Goal: Task Accomplishment & Management: Manage account settings

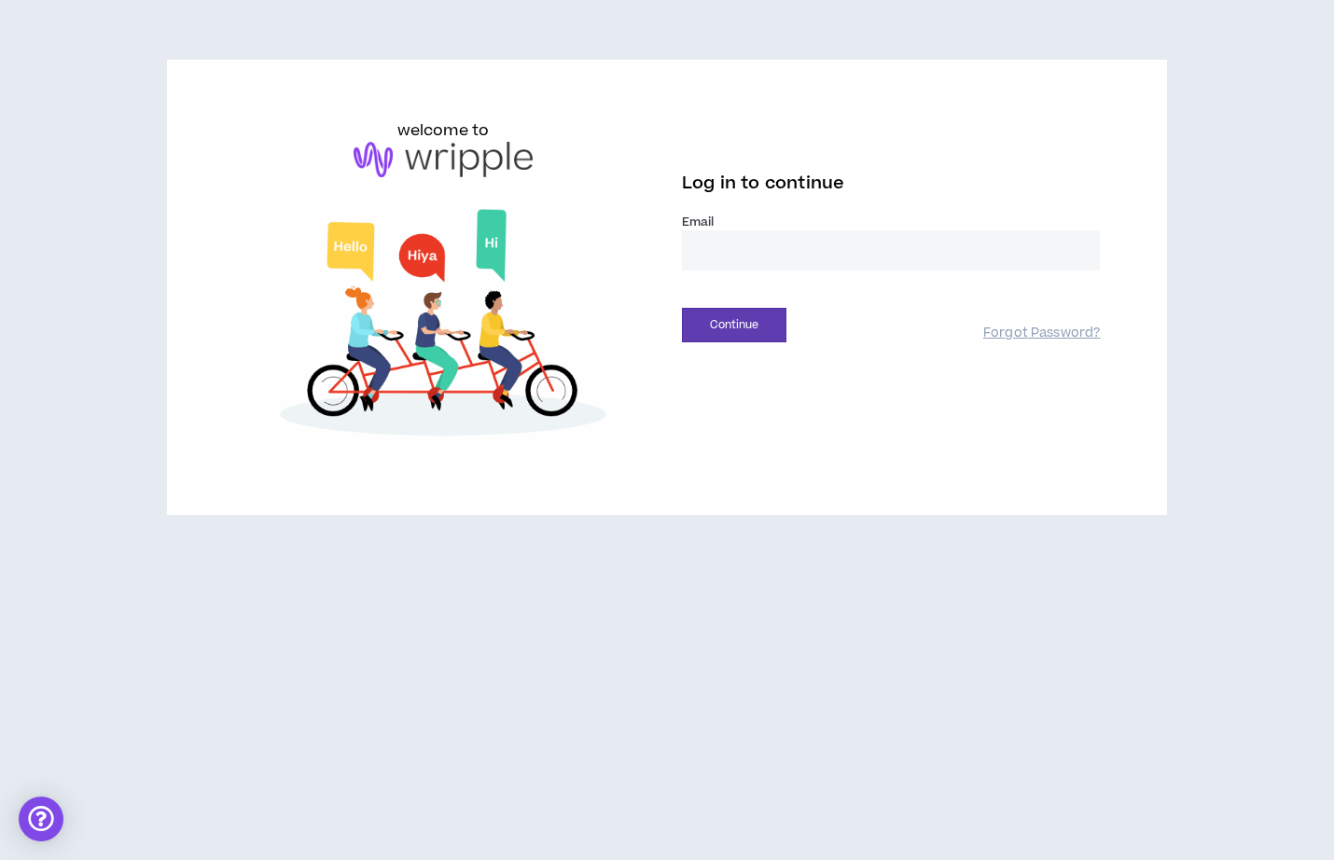
type input "**********"
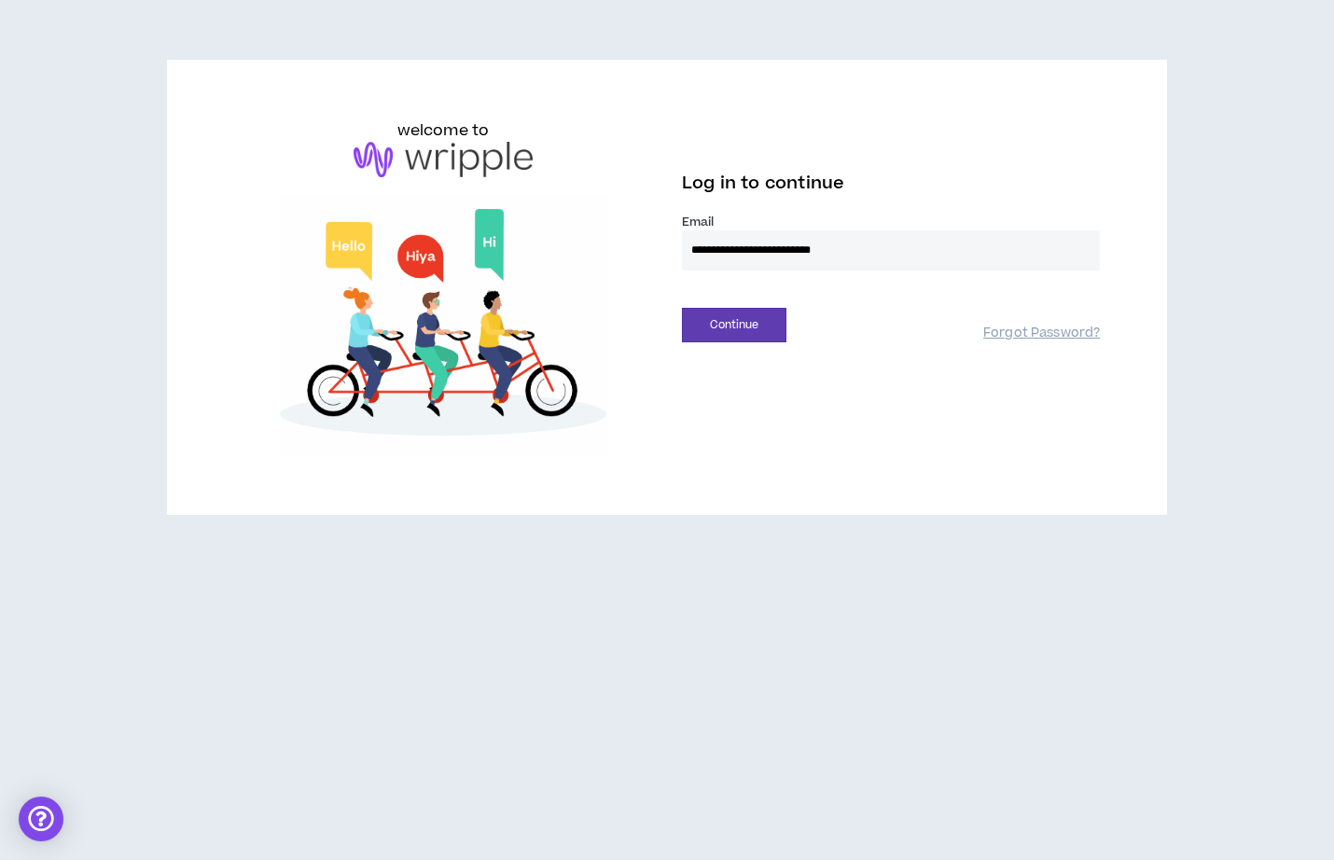
click at [734, 325] on button "Continue" at bounding box center [734, 325] width 104 height 35
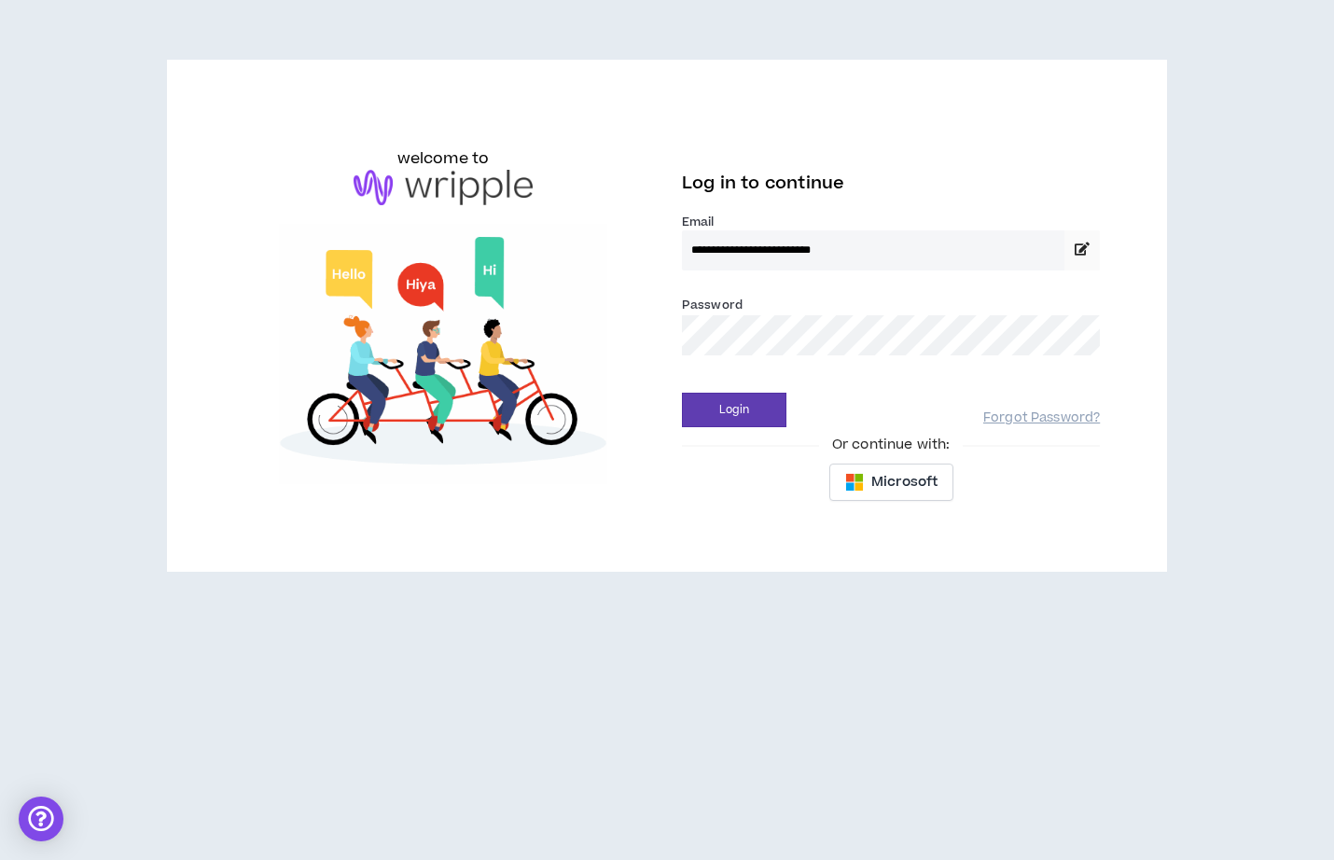
click at [734, 409] on button "Login" at bounding box center [734, 410] width 104 height 35
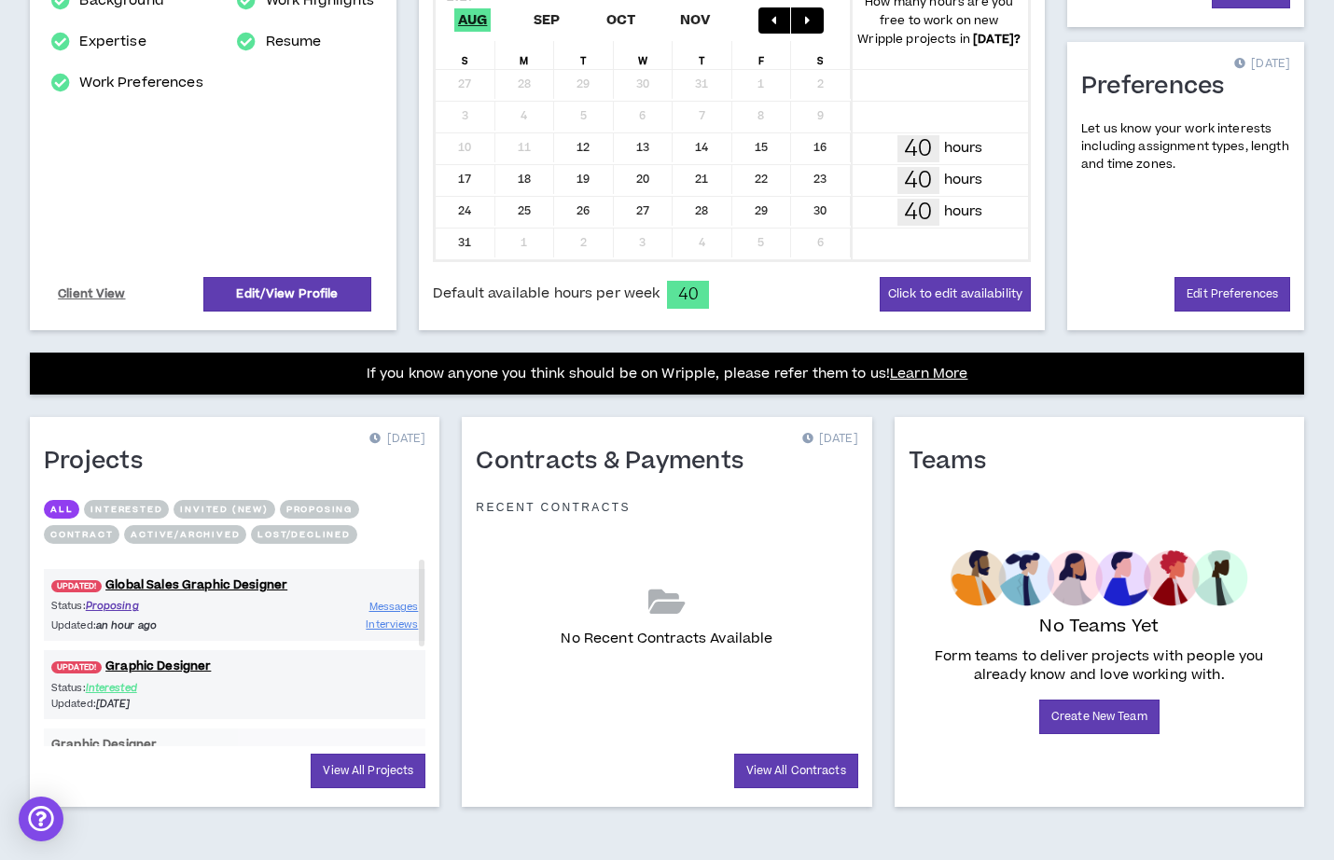
scroll to position [428, 0]
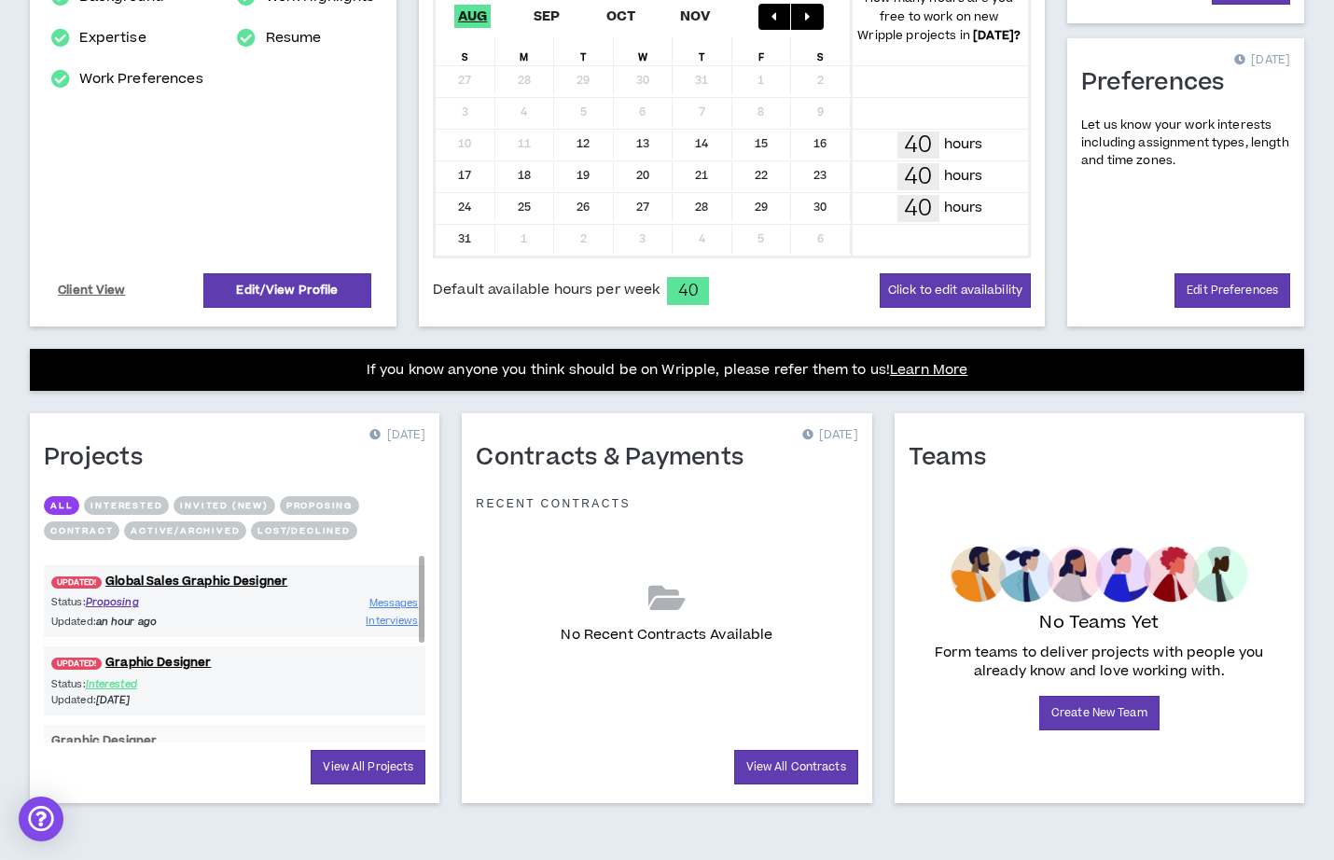
click at [232, 612] on div "Status: Proposing Updated: an hour ago" at bounding box center [143, 611] width 184 height 35
click at [275, 676] on div "Status: Interested Updated: [DATE]" at bounding box center [234, 692] width 381 height 32
click at [1244, 296] on link "Edit Preferences" at bounding box center [1232, 290] width 116 height 35
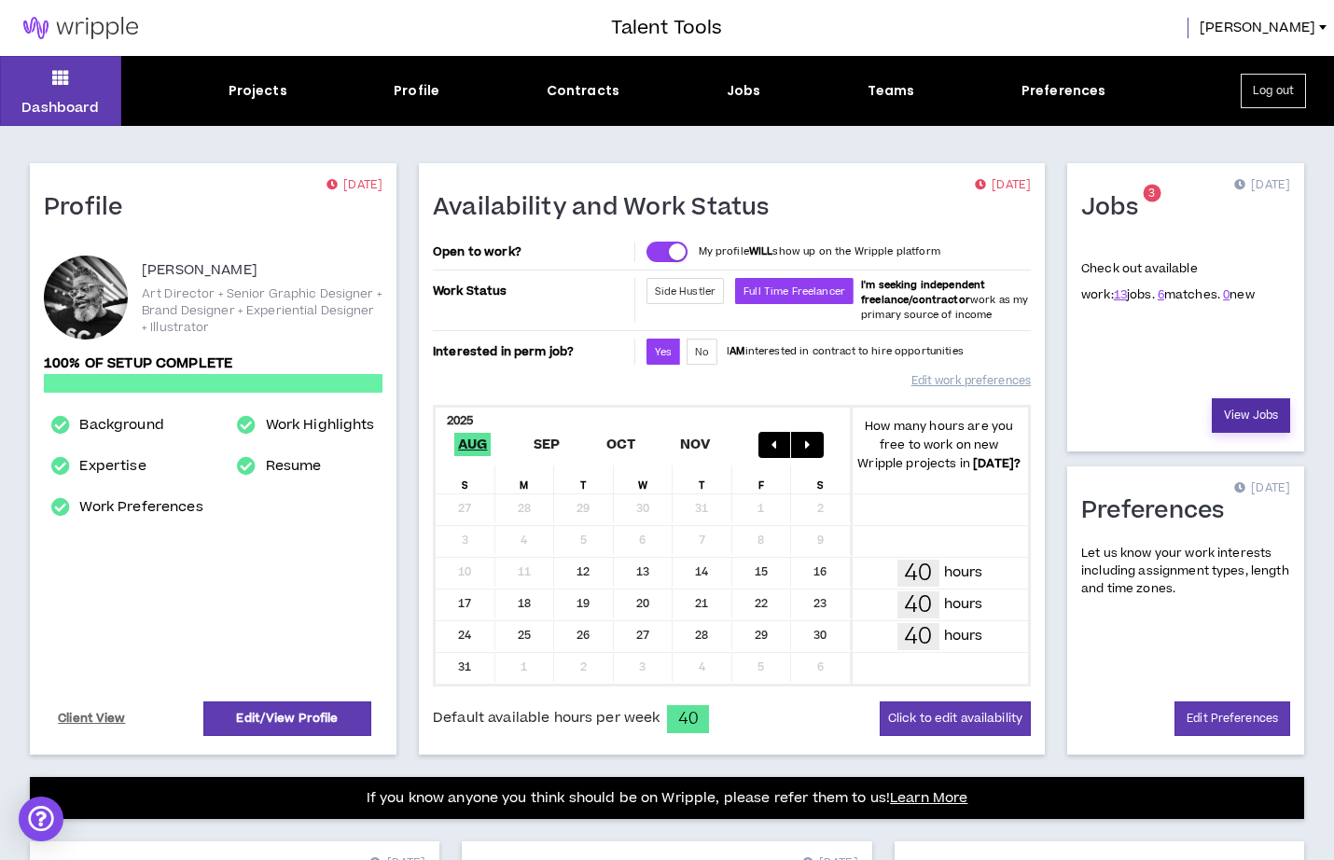
click at [1261, 418] on link "View Jobs" at bounding box center [1251, 415] width 78 height 35
